Goal: Information Seeking & Learning: Find specific fact

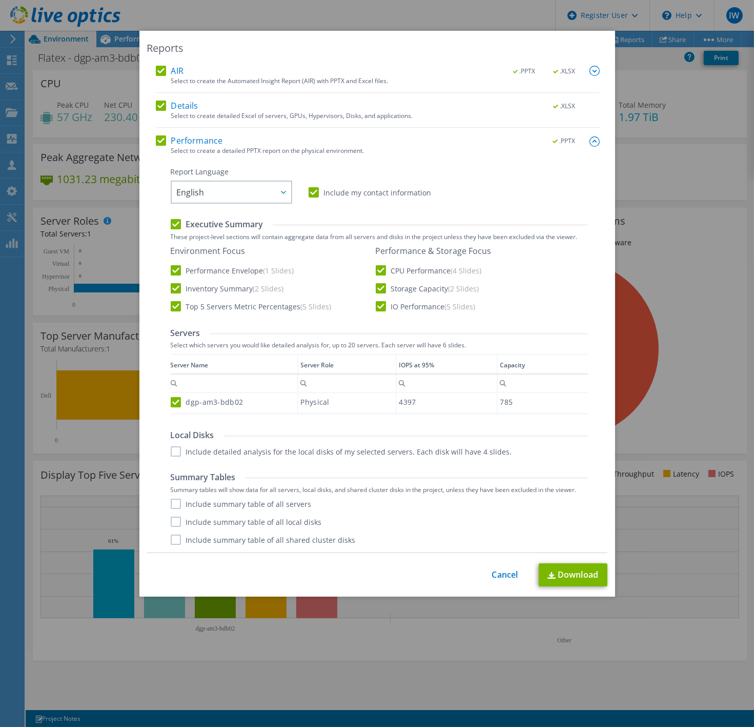
click at [500, 583] on div "This process may take a while, please wait... Cancel Download" at bounding box center [377, 574] width 460 height 23
click at [498, 570] on link "Cancel" at bounding box center [505, 575] width 26 height 10
click at [499, 575] on link "Cancel" at bounding box center [505, 575] width 26 height 10
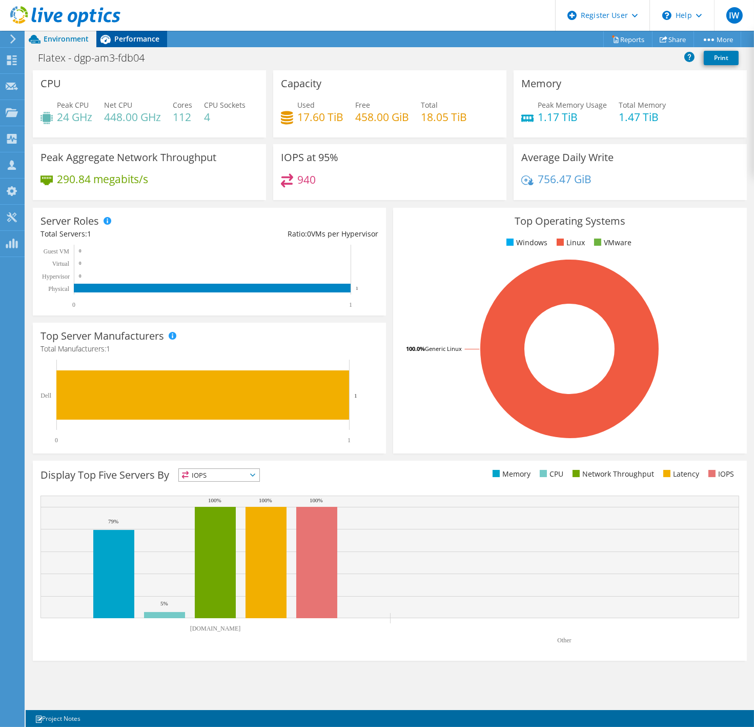
click at [145, 39] on span "Performance" at bounding box center [136, 39] width 45 height 10
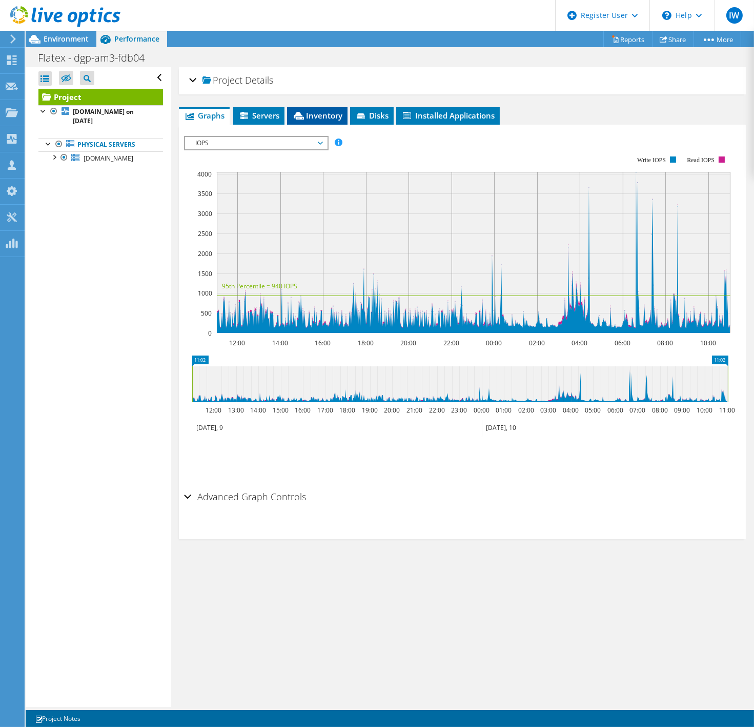
click at [316, 116] on span "Inventory" at bounding box center [317, 115] width 50 height 10
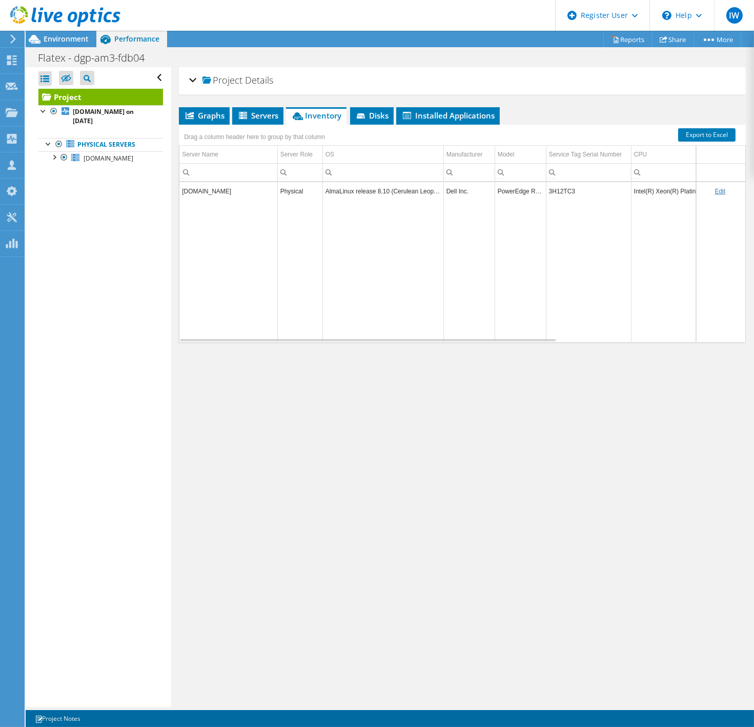
click at [639, 247] on td "Data grid" at bounding box center [698, 271] width 134 height 142
click at [561, 189] on td "3H12TC3" at bounding box center [588, 191] width 85 height 18
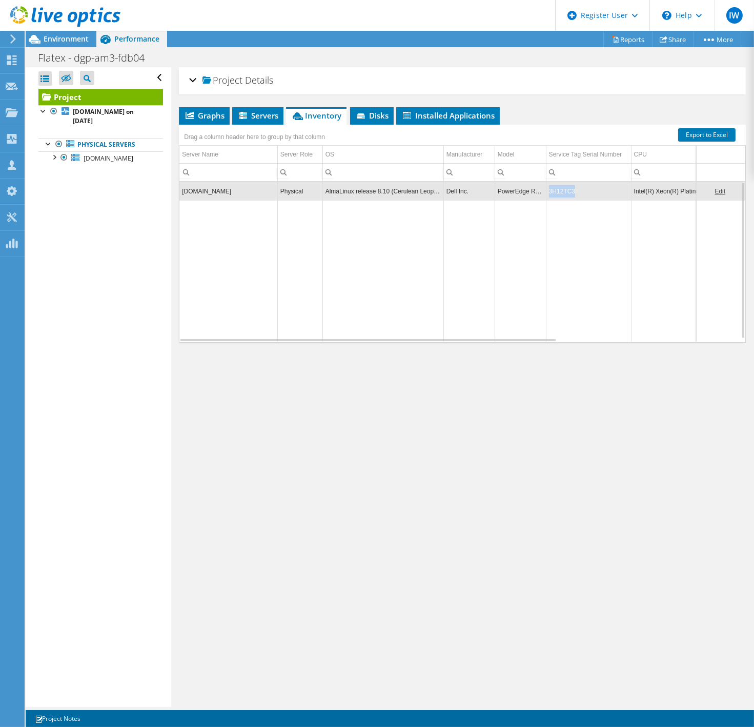
click at [561, 189] on td "3H12TC3" at bounding box center [588, 191] width 85 height 18
copy td "3H12TC3"
click at [56, 40] on span "Environment" at bounding box center [66, 39] width 45 height 10
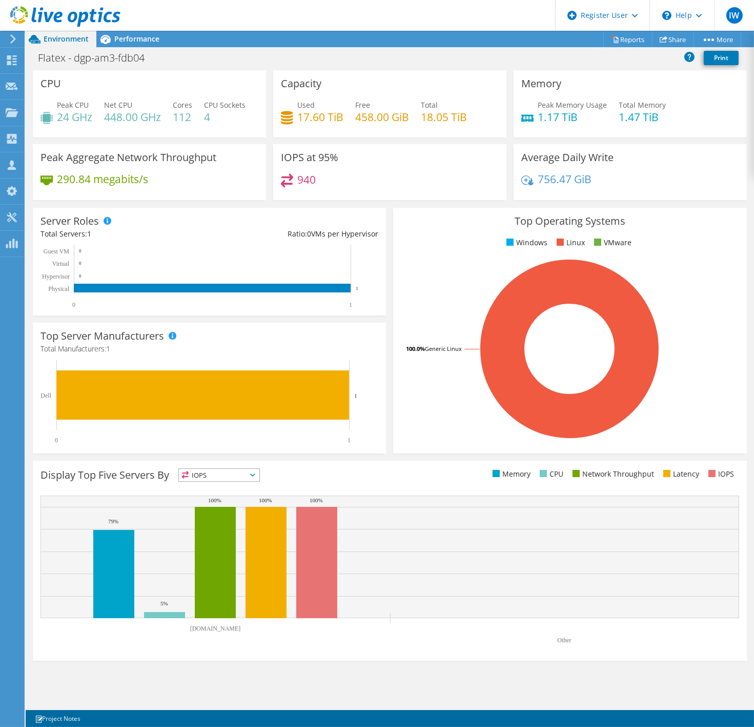
click at [200, 697] on div "CPU Peak CPU 24 GHz Net CPU 448.00 GHz Cores 112 CPU Sockets 4 Capacity Used 17…" at bounding box center [390, 389] width 729 height 639
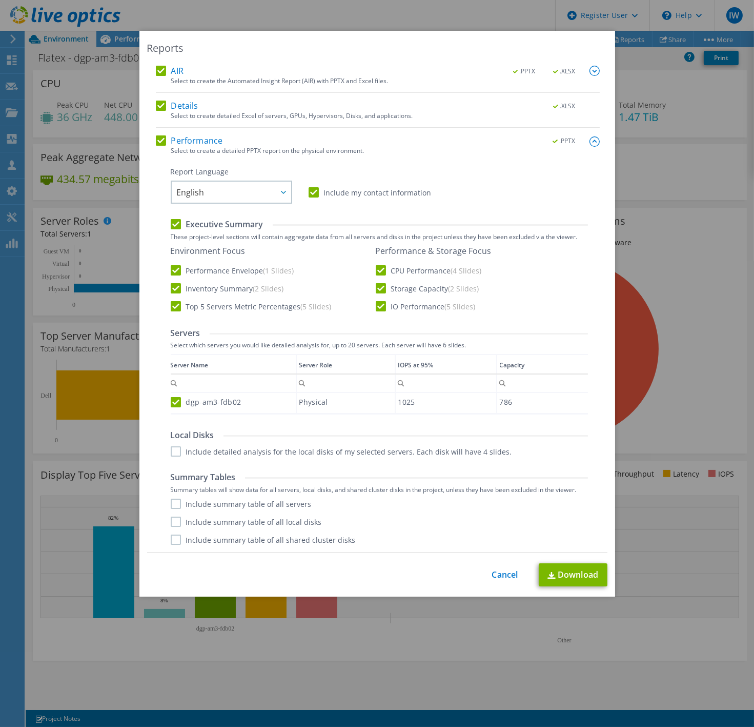
click at [514, 573] on div "This process may take a while, please wait... Cancel Download" at bounding box center [377, 574] width 460 height 23
click at [503, 572] on link "Cancel" at bounding box center [505, 575] width 26 height 10
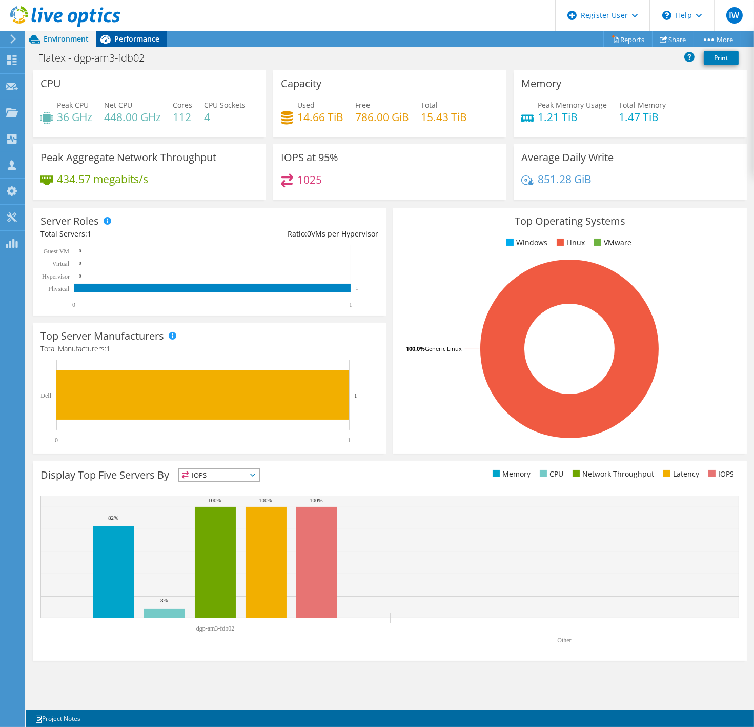
click at [142, 33] on div "Performance" at bounding box center [131, 39] width 71 height 16
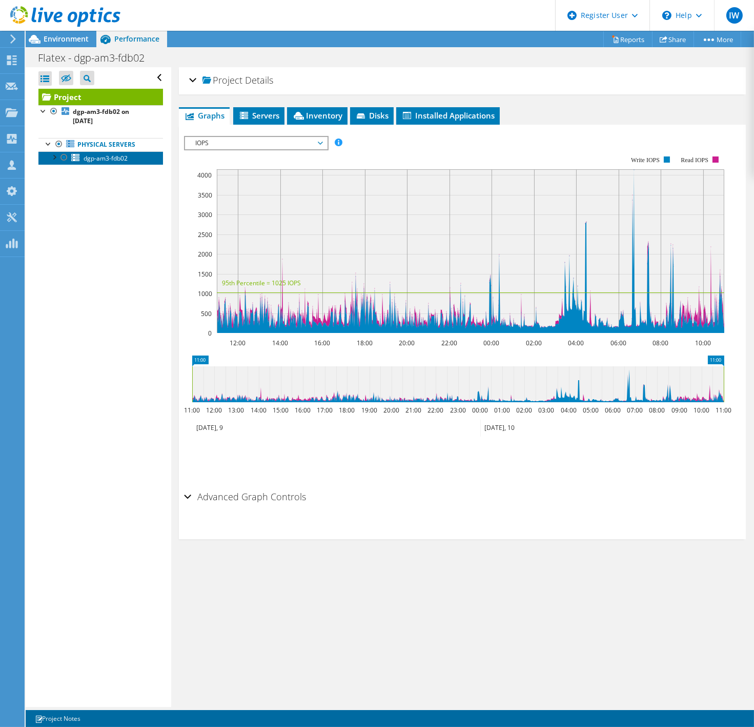
click at [98, 159] on span "dgp-am3-fdb02" at bounding box center [106, 158] width 44 height 9
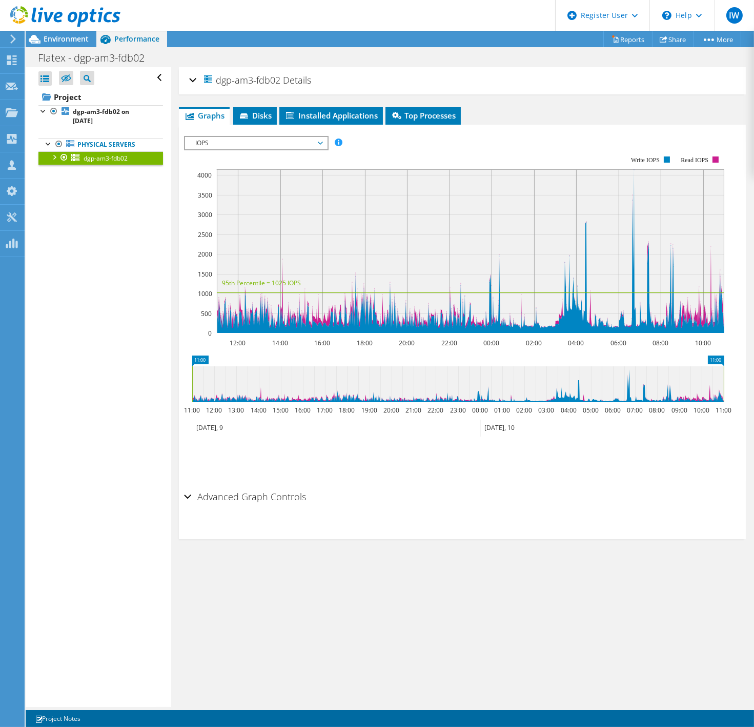
click at [128, 43] on span "Performance" at bounding box center [136, 39] width 45 height 10
click at [94, 109] on b "dgp-am3-fdb02 on 9/10/2025" at bounding box center [101, 116] width 56 height 18
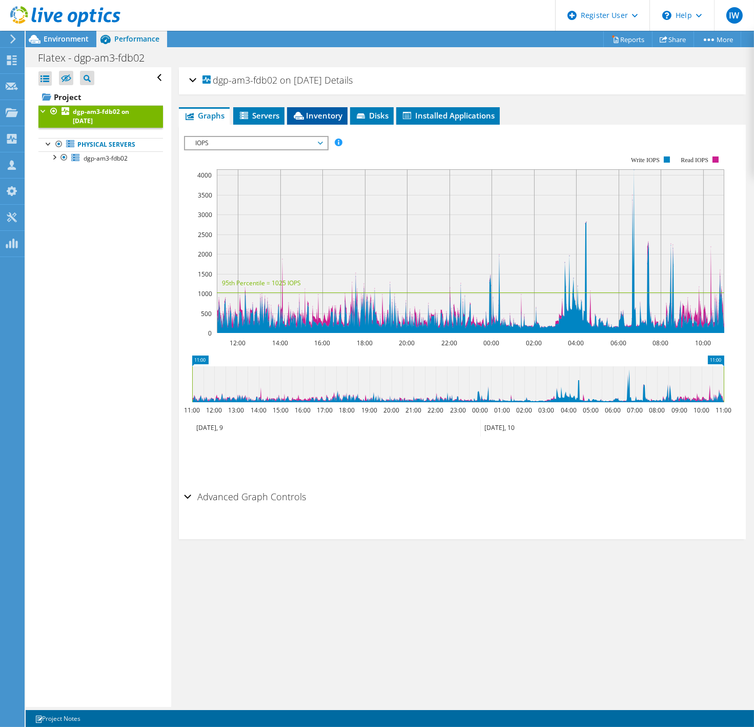
click at [318, 114] on span "Inventory" at bounding box center [317, 115] width 50 height 10
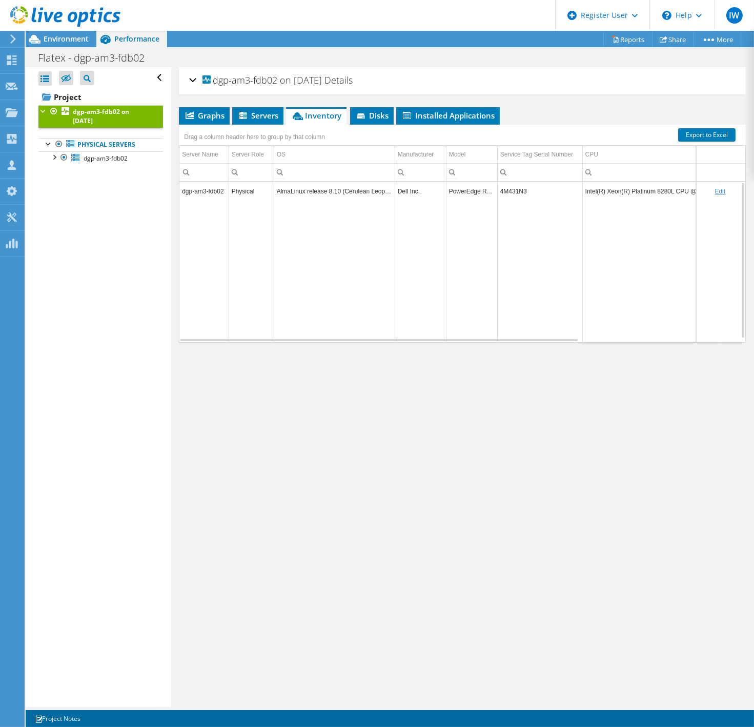
click at [514, 188] on td "4M431N3" at bounding box center [539, 191] width 85 height 18
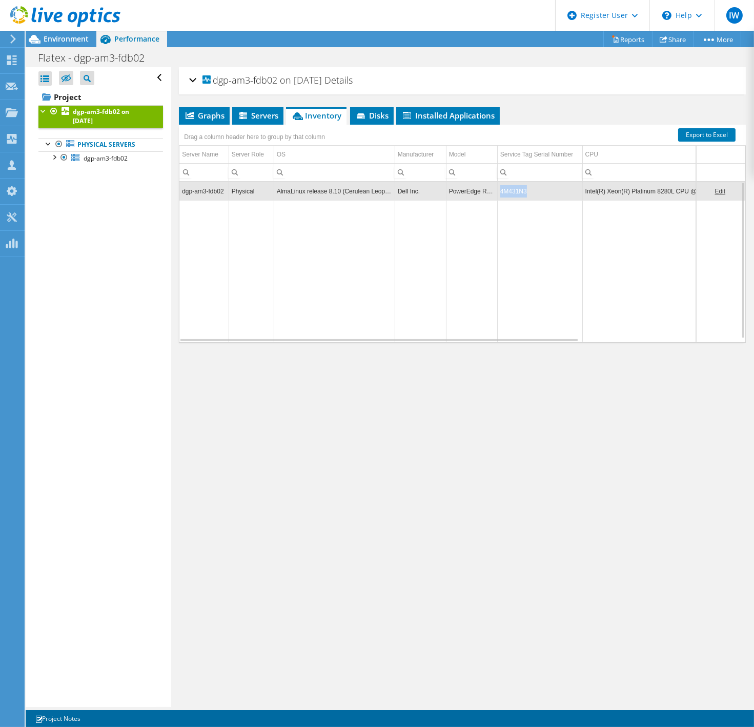
click at [514, 188] on td "4M431N3" at bounding box center [539, 191] width 85 height 18
copy td "4M431N3"
click at [77, 119] on b "dgp-am3-fdb02 on 9/10/2025" at bounding box center [101, 116] width 56 height 18
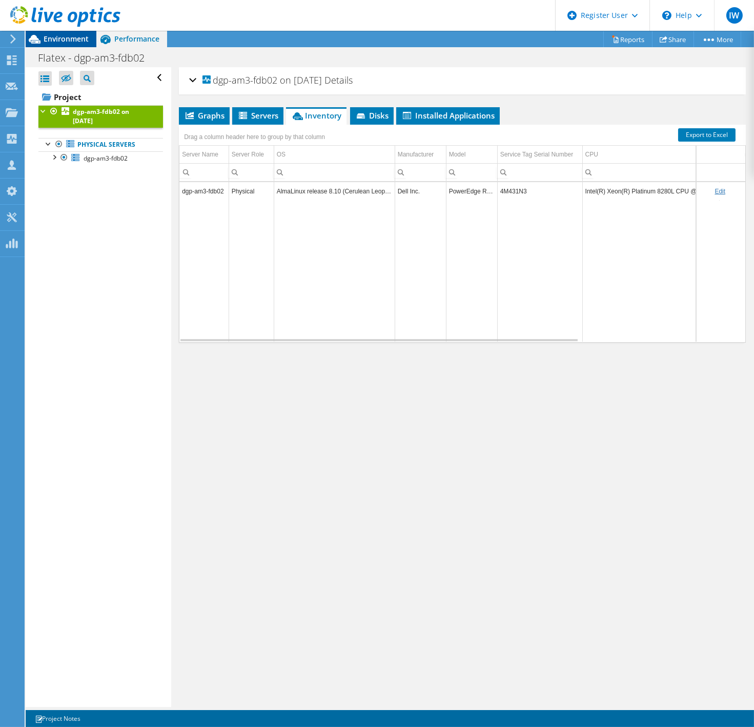
click at [55, 46] on div "Environment" at bounding box center [61, 39] width 71 height 16
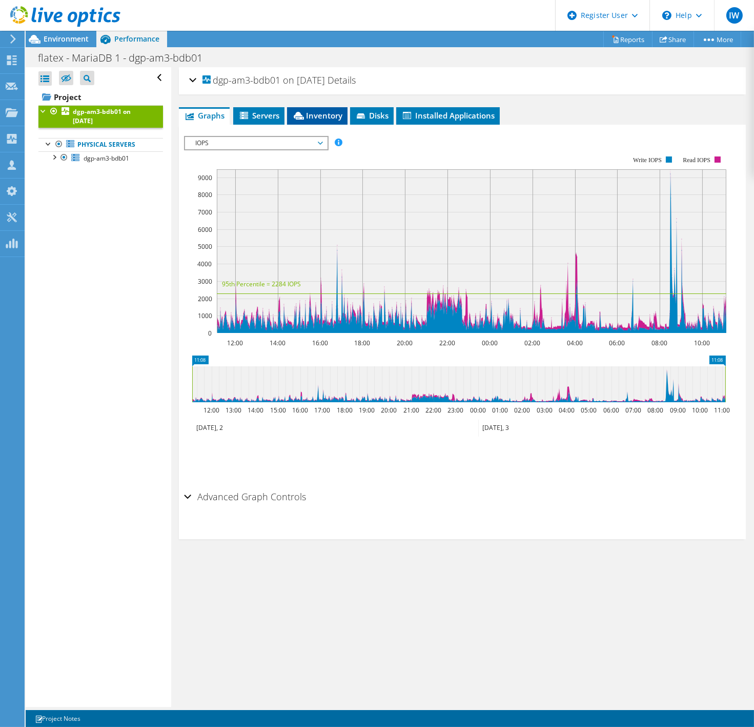
drag, startPoint x: 315, startPoint y: 104, endPoint x: 317, endPoint y: 110, distance: 5.8
click at [315, 104] on div "dgp-am3-bdb01 on 9/4/2025 Details Duration 1 day, 0 hr, 0 min Start Time 09/02/…" at bounding box center [462, 386] width 583 height 639
click at [317, 110] on span "Inventory" at bounding box center [317, 115] width 50 height 10
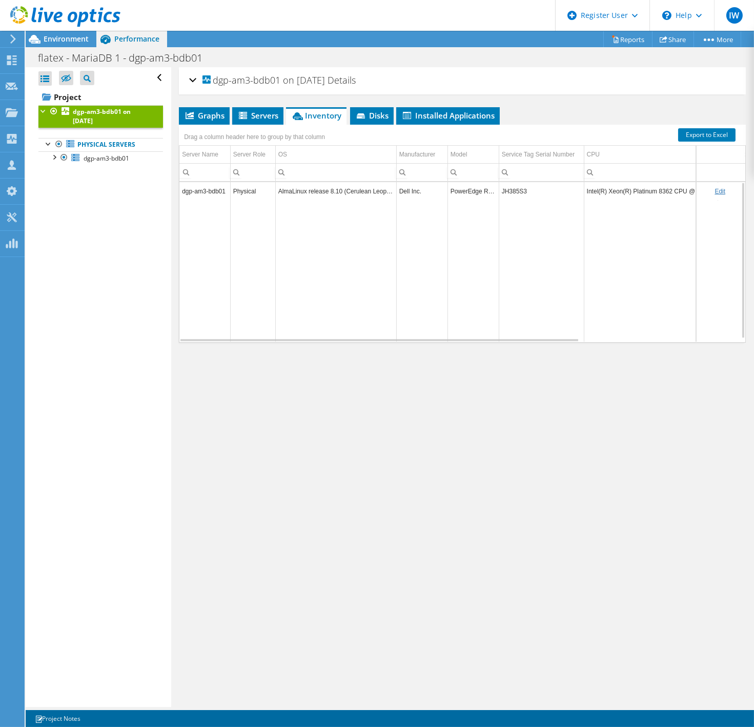
click at [512, 191] on td "JH385S3" at bounding box center [541, 191] width 85 height 18
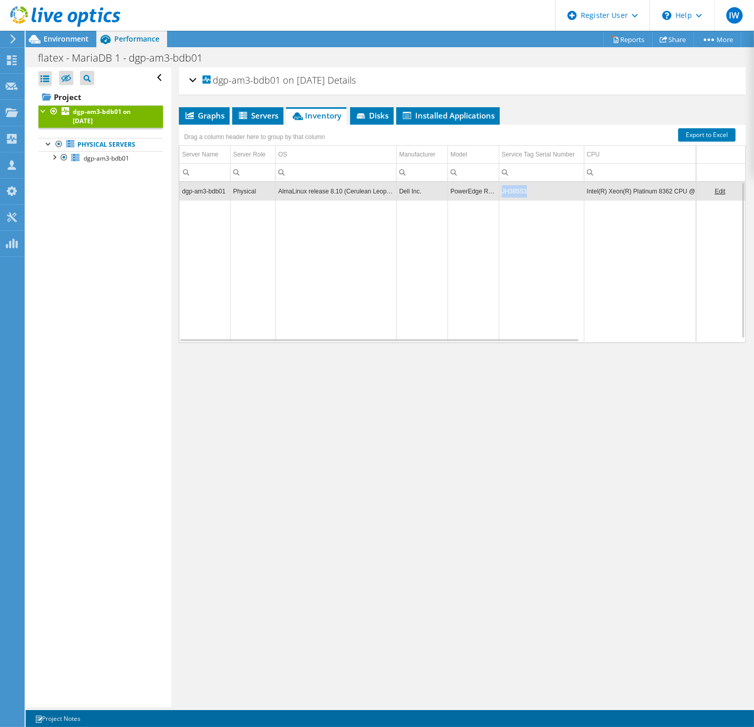
copy td "JH385S3"
click at [67, 38] on span "Environment" at bounding box center [66, 39] width 45 height 10
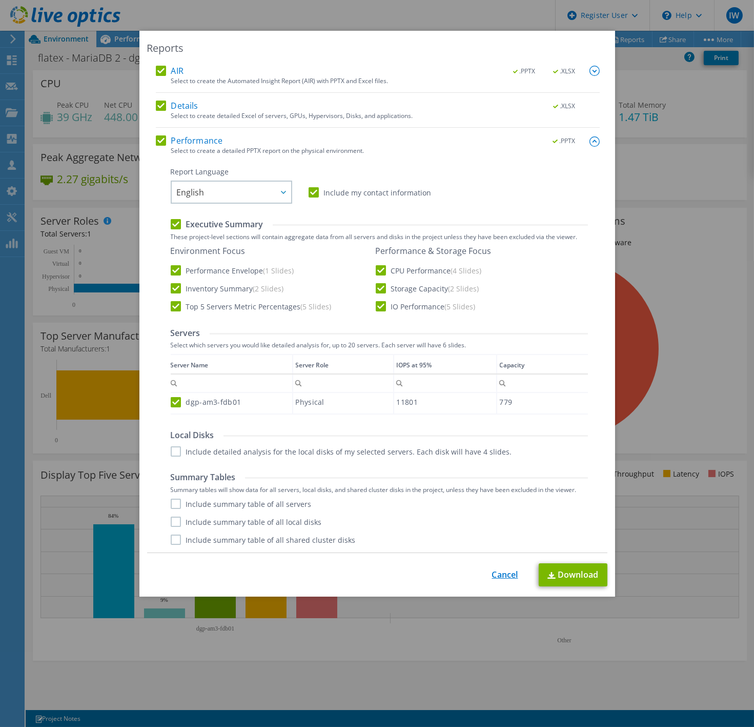
click at [495, 571] on link "Cancel" at bounding box center [505, 575] width 26 height 10
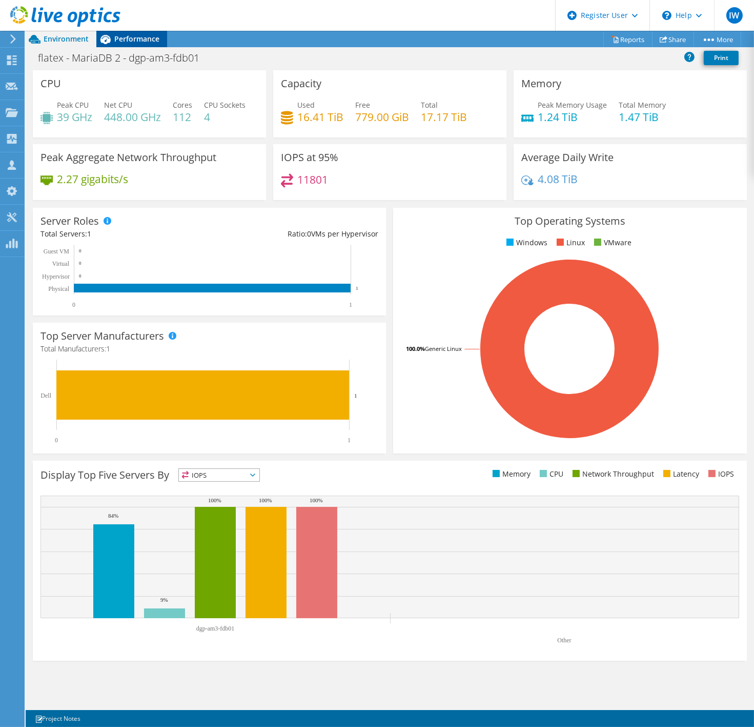
click at [123, 34] on span "Performance" at bounding box center [136, 39] width 45 height 10
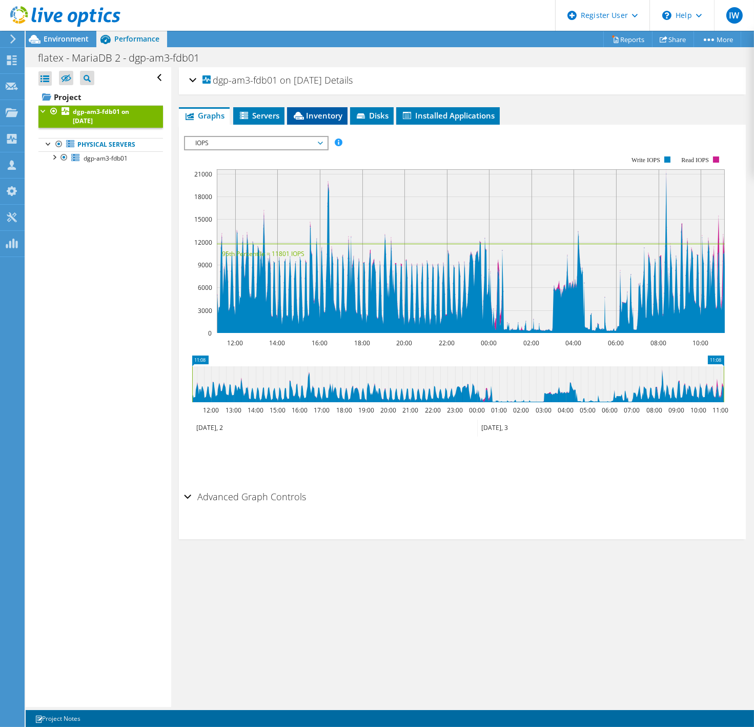
click at [305, 115] on span "Inventory" at bounding box center [317, 115] width 50 height 10
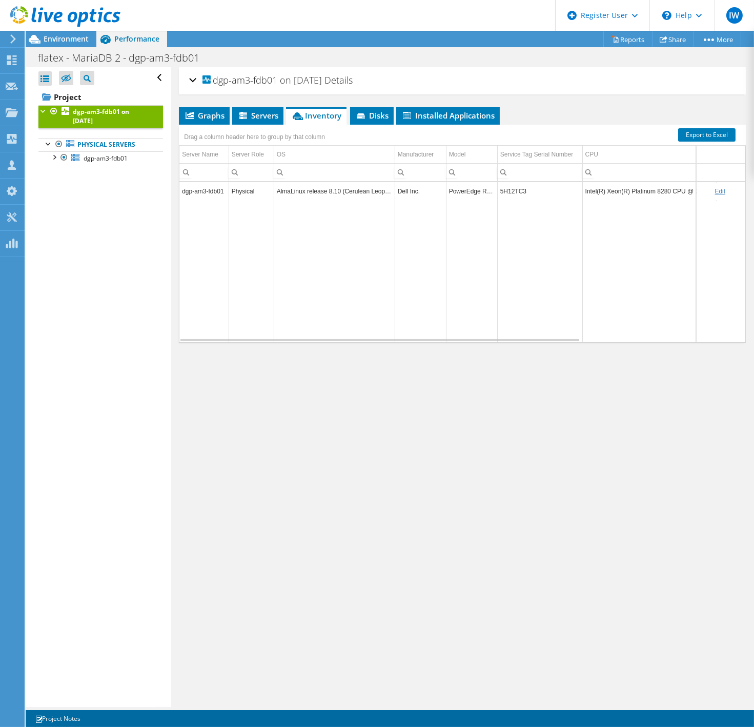
click at [515, 194] on td "5H12TC3" at bounding box center [539, 191] width 85 height 18
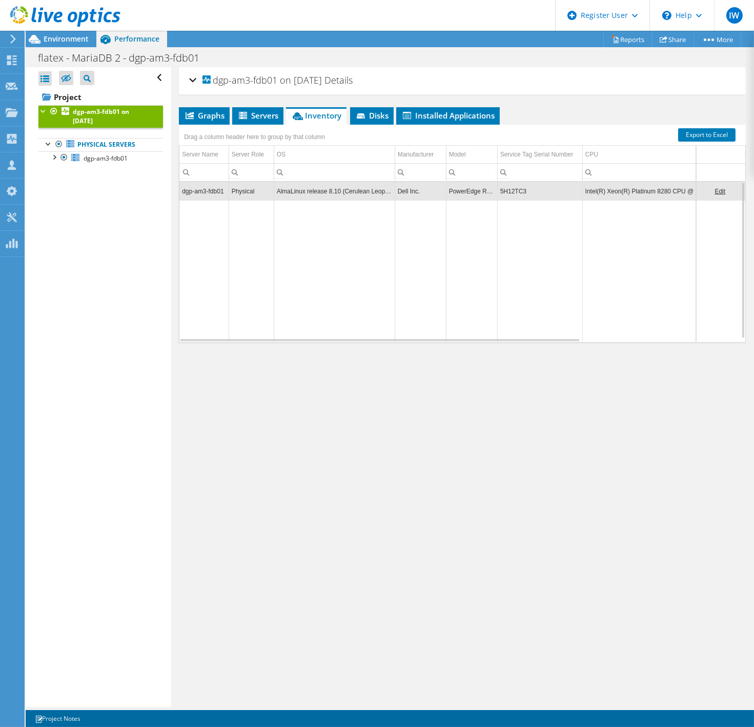
click at [515, 192] on td "5H12TC3" at bounding box center [539, 191] width 85 height 18
copy td "5H12TC3"
